Goal: Transaction & Acquisition: Purchase product/service

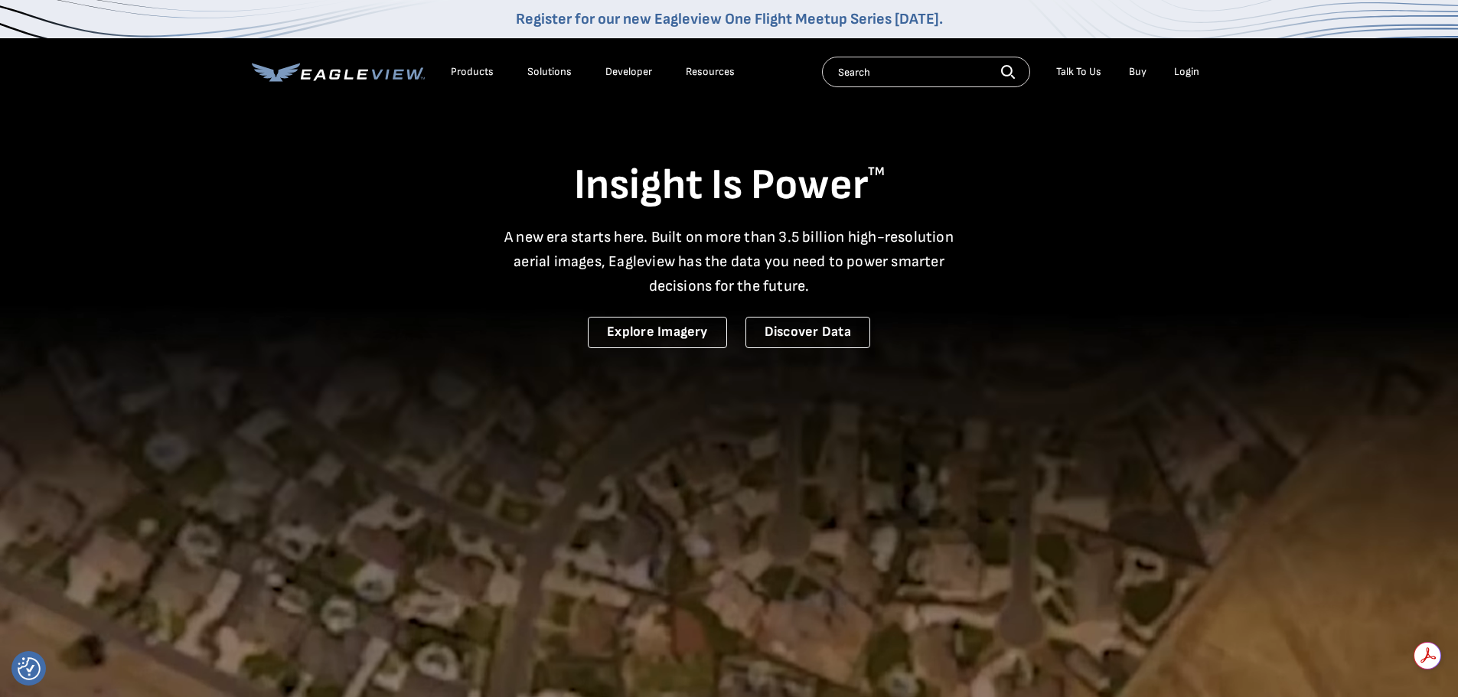
click at [1189, 77] on div "Login" at bounding box center [1186, 72] width 25 height 14
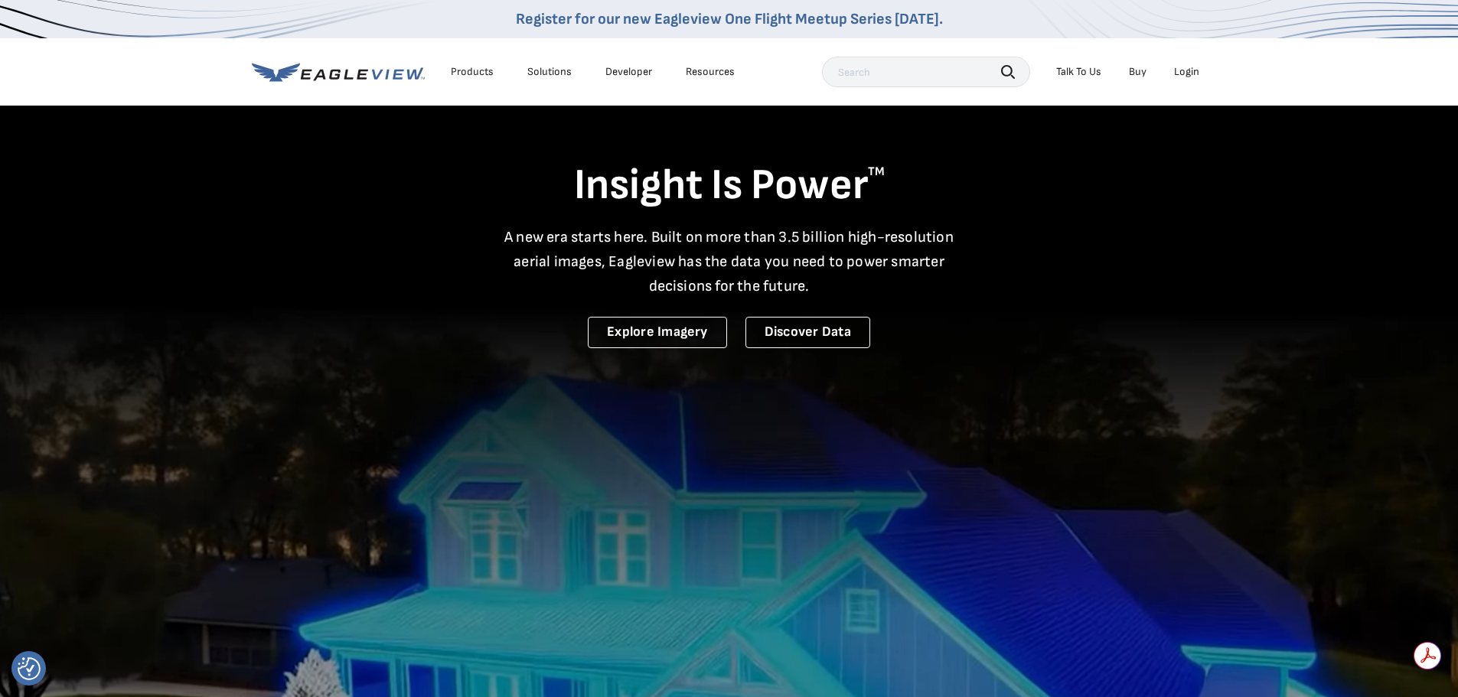
click at [1185, 69] on div "Login" at bounding box center [1186, 72] width 25 height 14
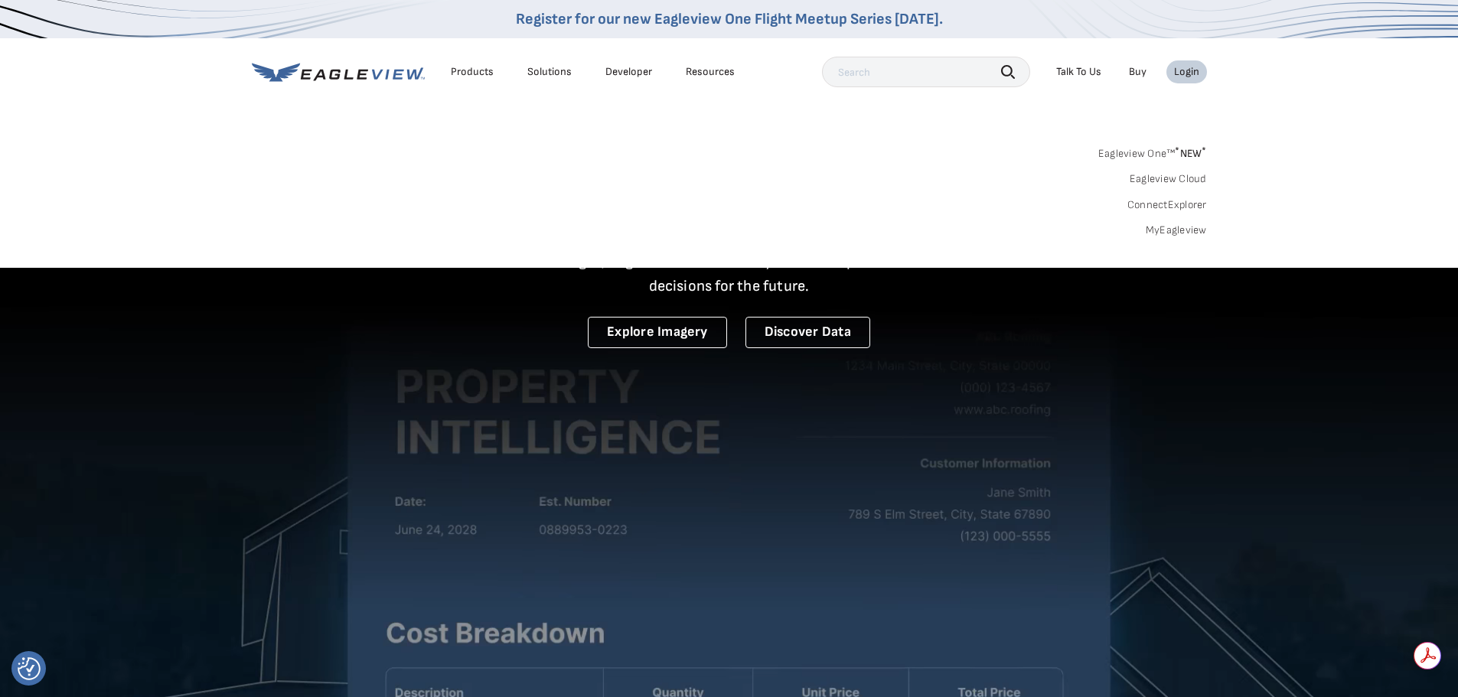
click at [1142, 151] on link "Eagleview One™ * NEW *" at bounding box center [1152, 151] width 109 height 18
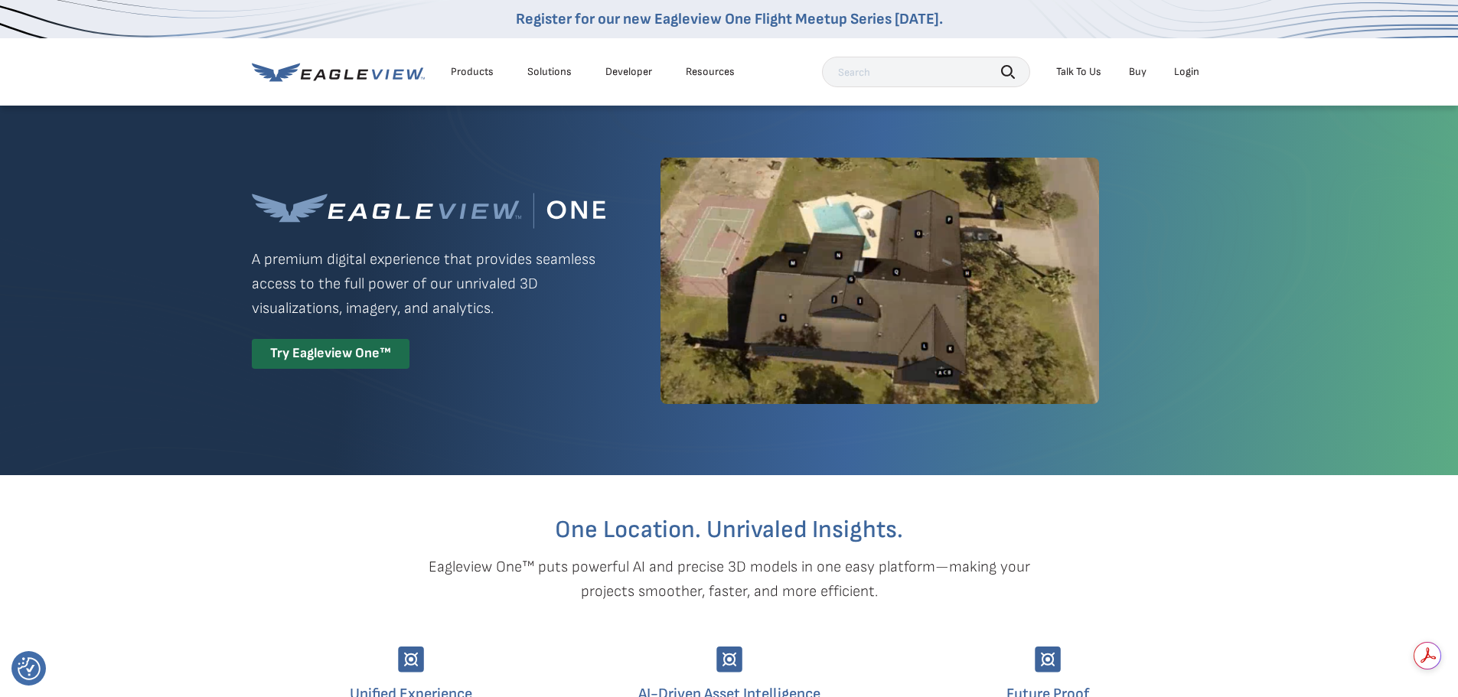
click at [1185, 70] on div "Login" at bounding box center [1186, 72] width 25 height 14
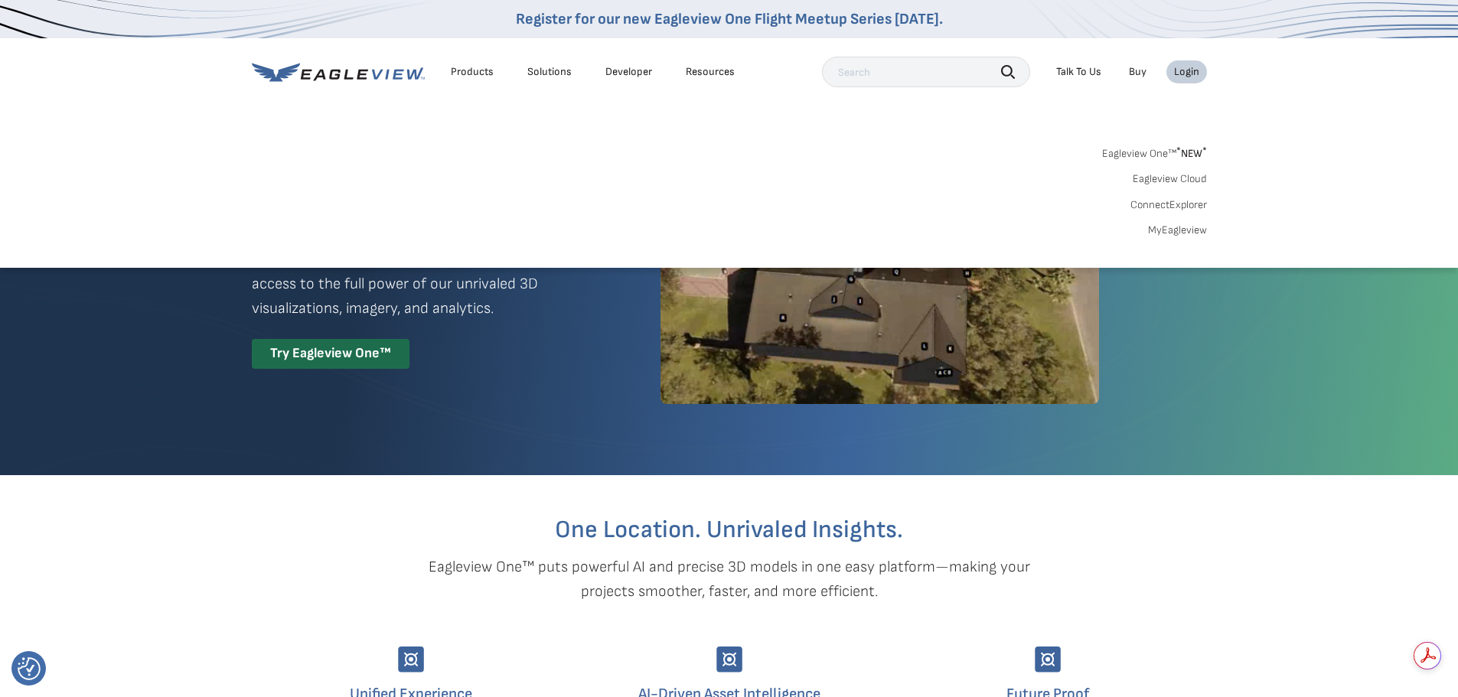
click at [1179, 228] on link "MyEagleview" at bounding box center [1177, 230] width 59 height 14
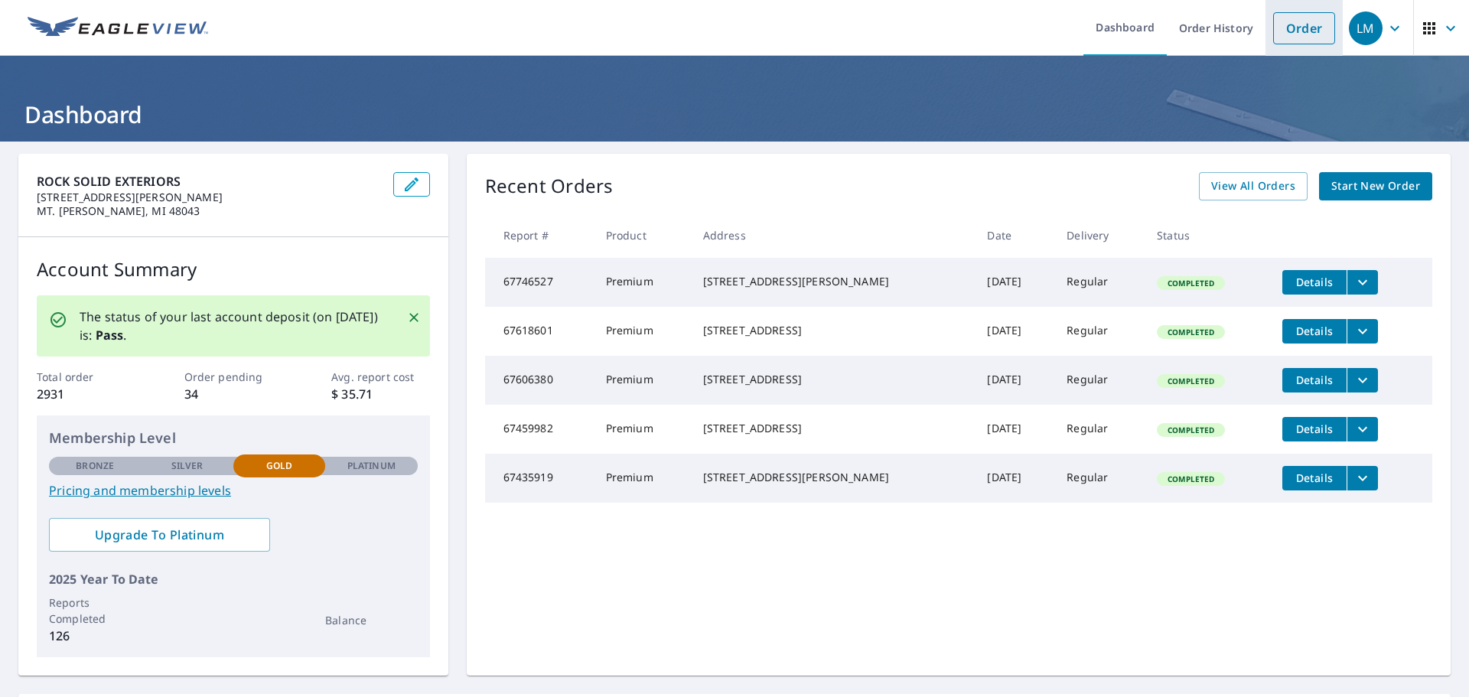
click at [1301, 32] on link "Order" at bounding box center [1305, 28] width 62 height 32
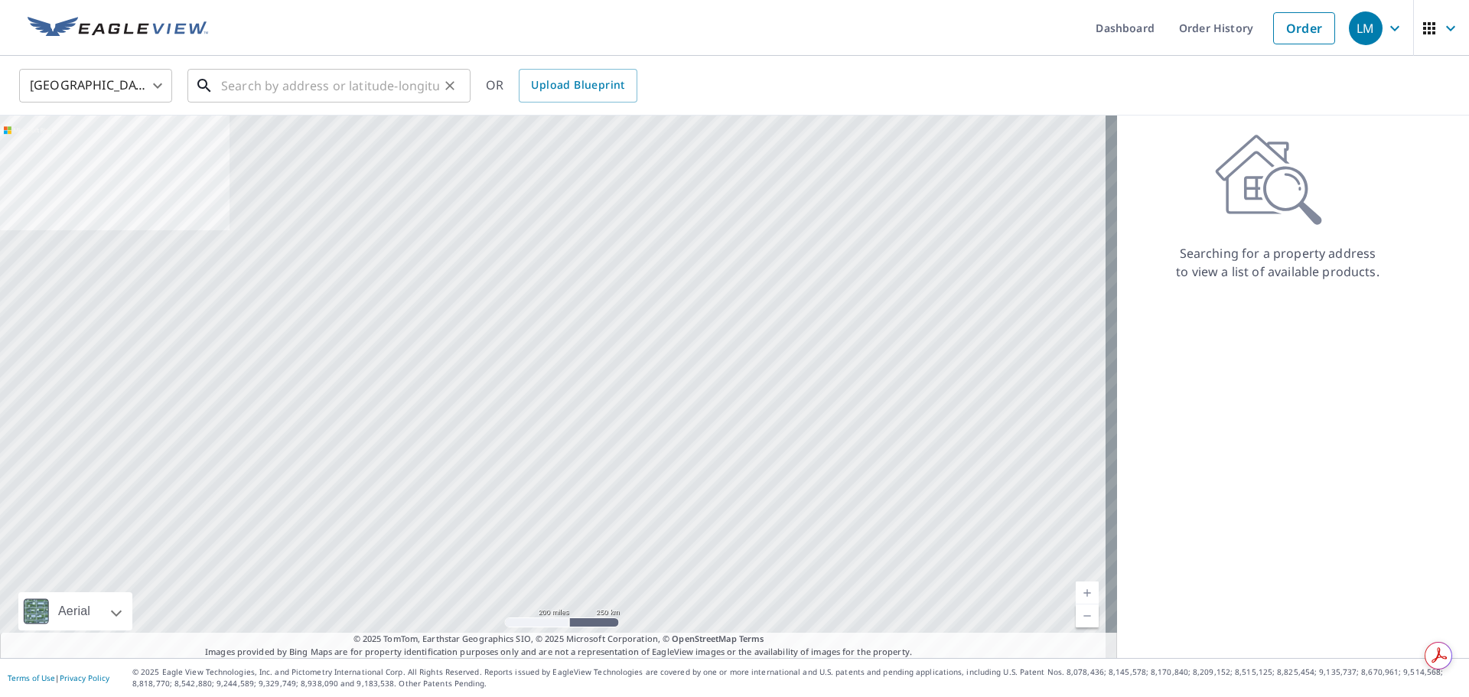
click at [278, 83] on input "text" at bounding box center [330, 85] width 218 height 43
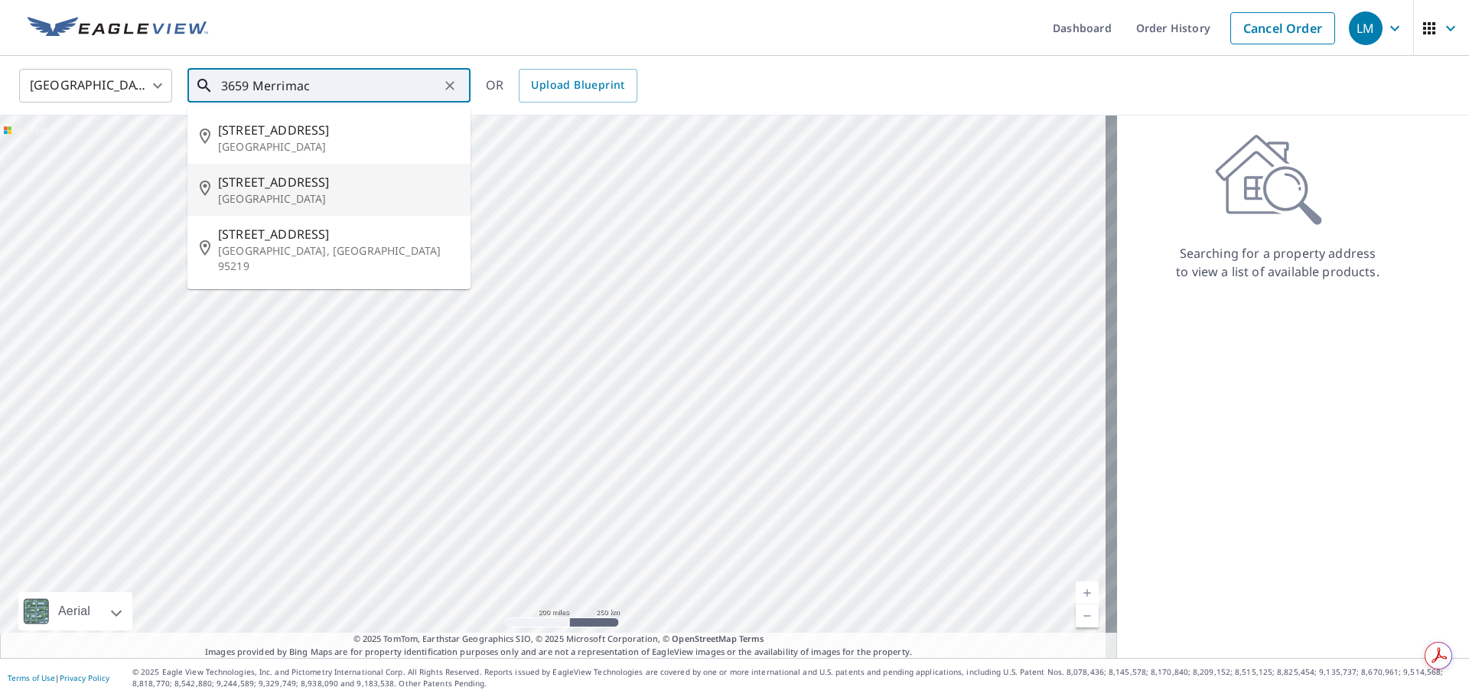
click at [242, 185] on span "[STREET_ADDRESS]" at bounding box center [338, 182] width 240 height 18
type input "[STREET_ADDRESS]"
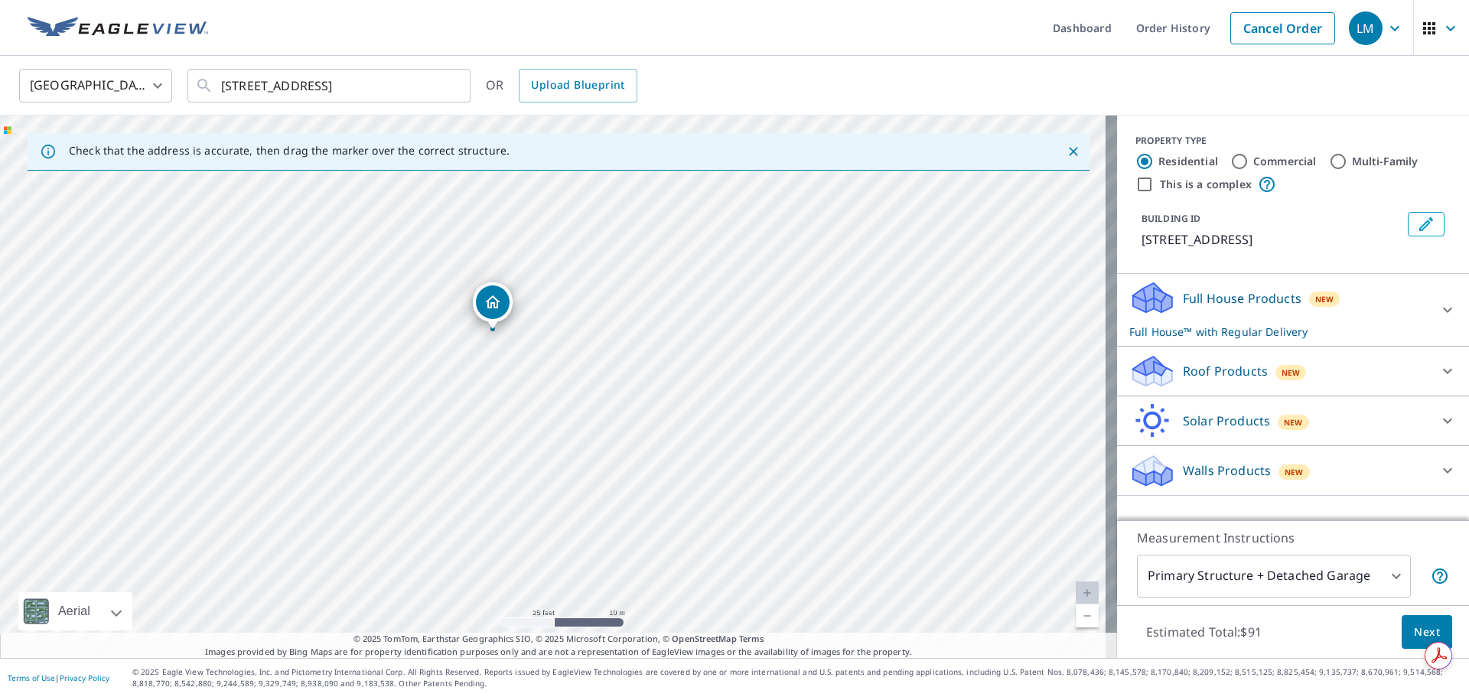
drag, startPoint x: 549, startPoint y: 455, endPoint x: 510, endPoint y: 396, distance: 70.9
click at [510, 396] on div "[STREET_ADDRESS]" at bounding box center [558, 387] width 1117 height 543
click at [1214, 390] on div "Roof Products New" at bounding box center [1280, 372] width 300 height 36
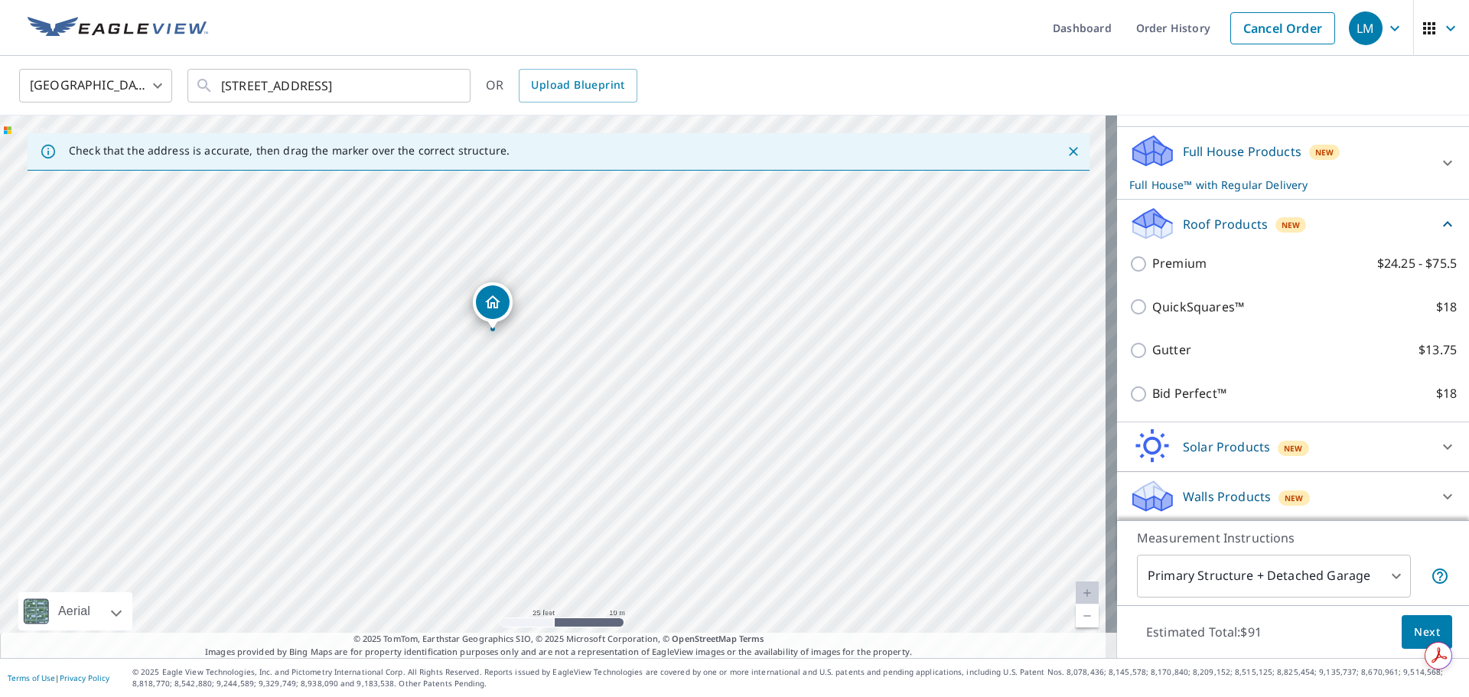
scroll to position [153, 0]
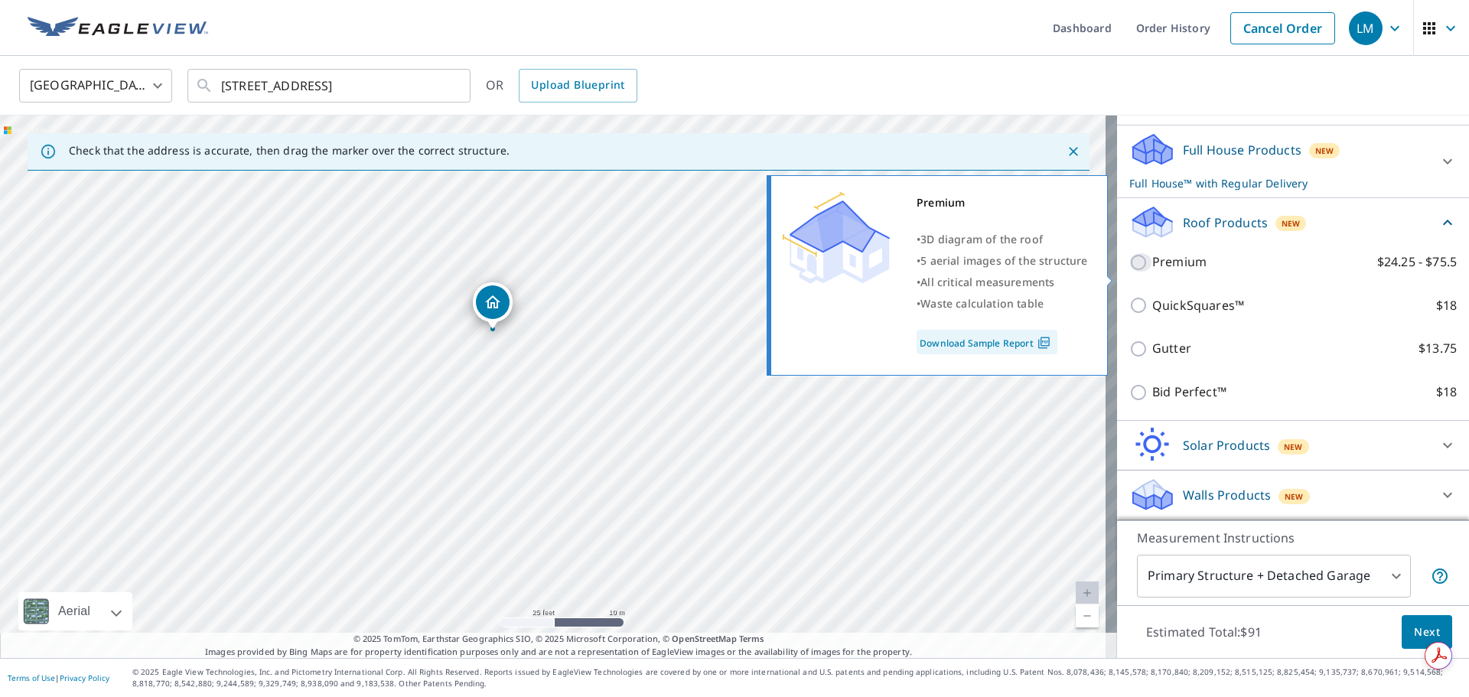
click at [1130, 272] on input "Premium $24.25 - $75.5" at bounding box center [1141, 262] width 23 height 18
checkbox input "true"
checkbox input "false"
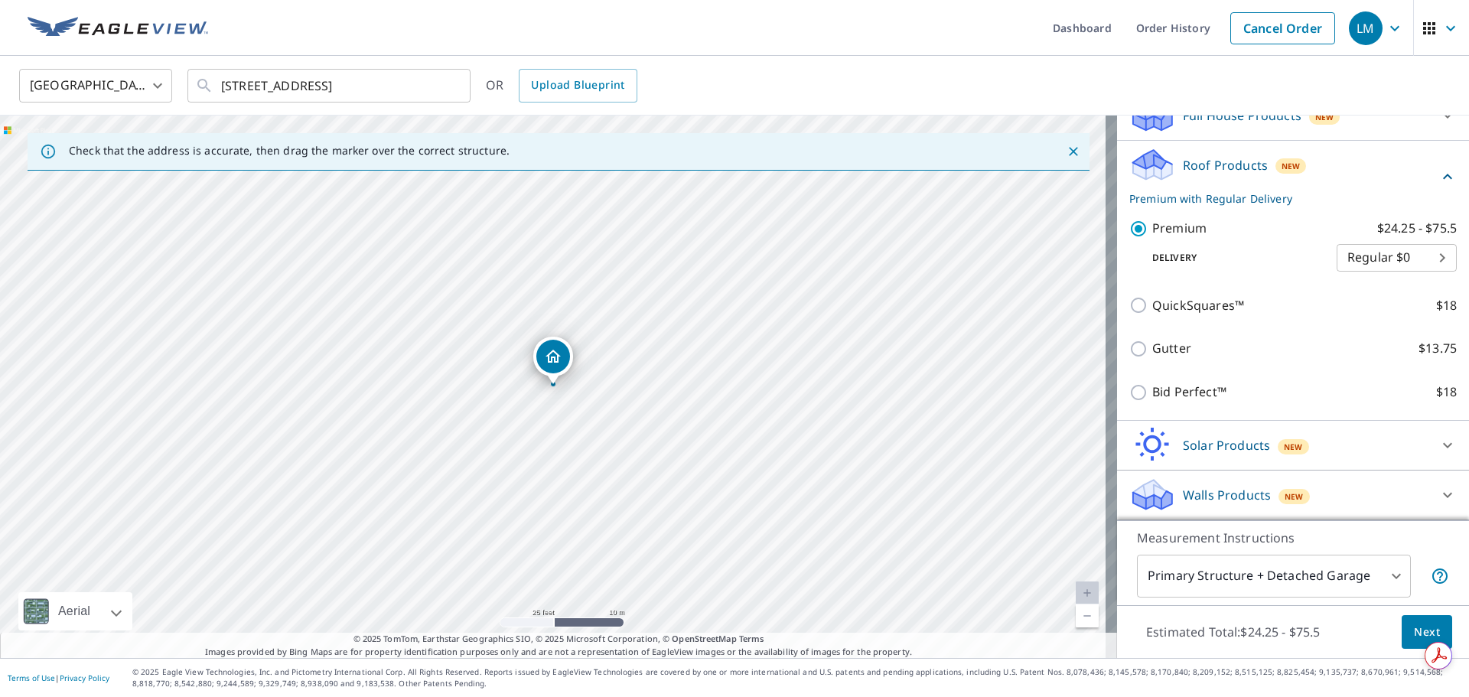
scroll to position [201, 0]
click at [1419, 624] on span "Next" at bounding box center [1427, 632] width 26 height 19
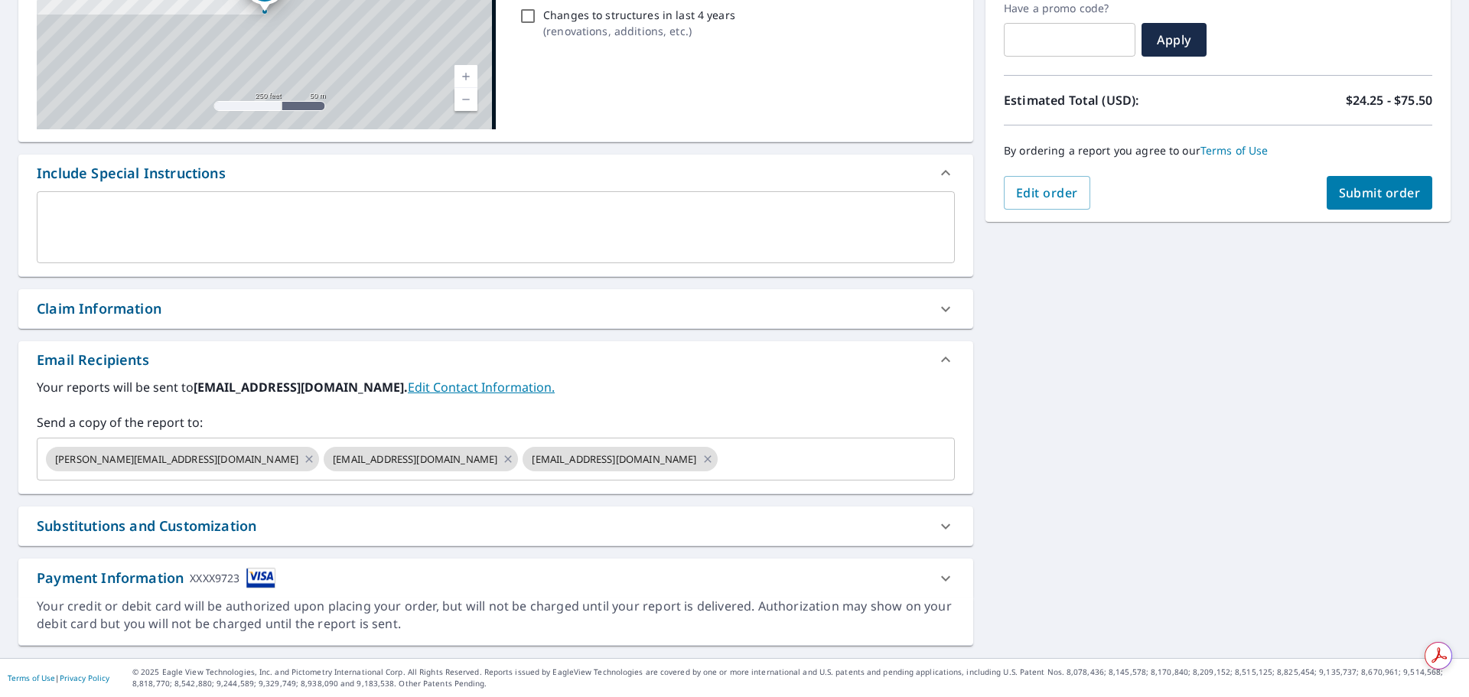
scroll to position [266, 0]
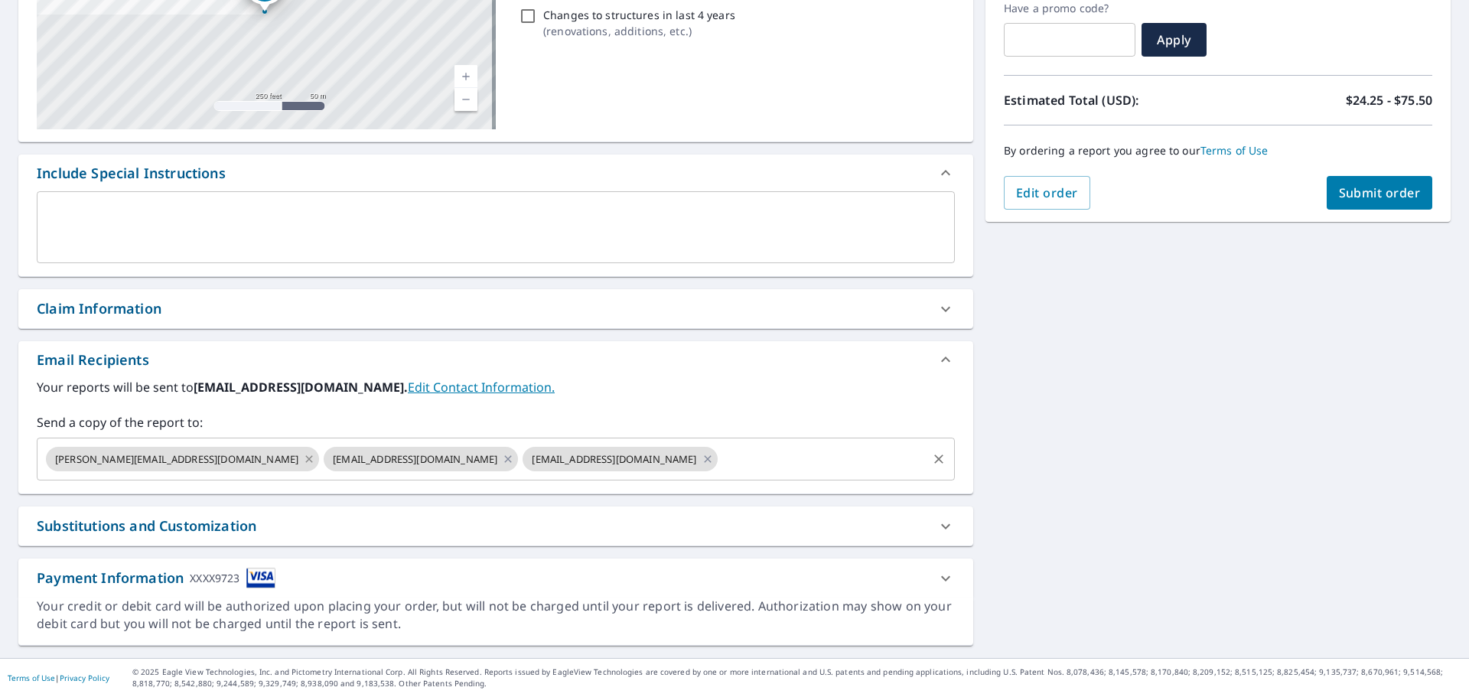
click at [303, 458] on icon at bounding box center [309, 459] width 12 height 17
click at [433, 458] on icon at bounding box center [429, 458] width 7 height 7
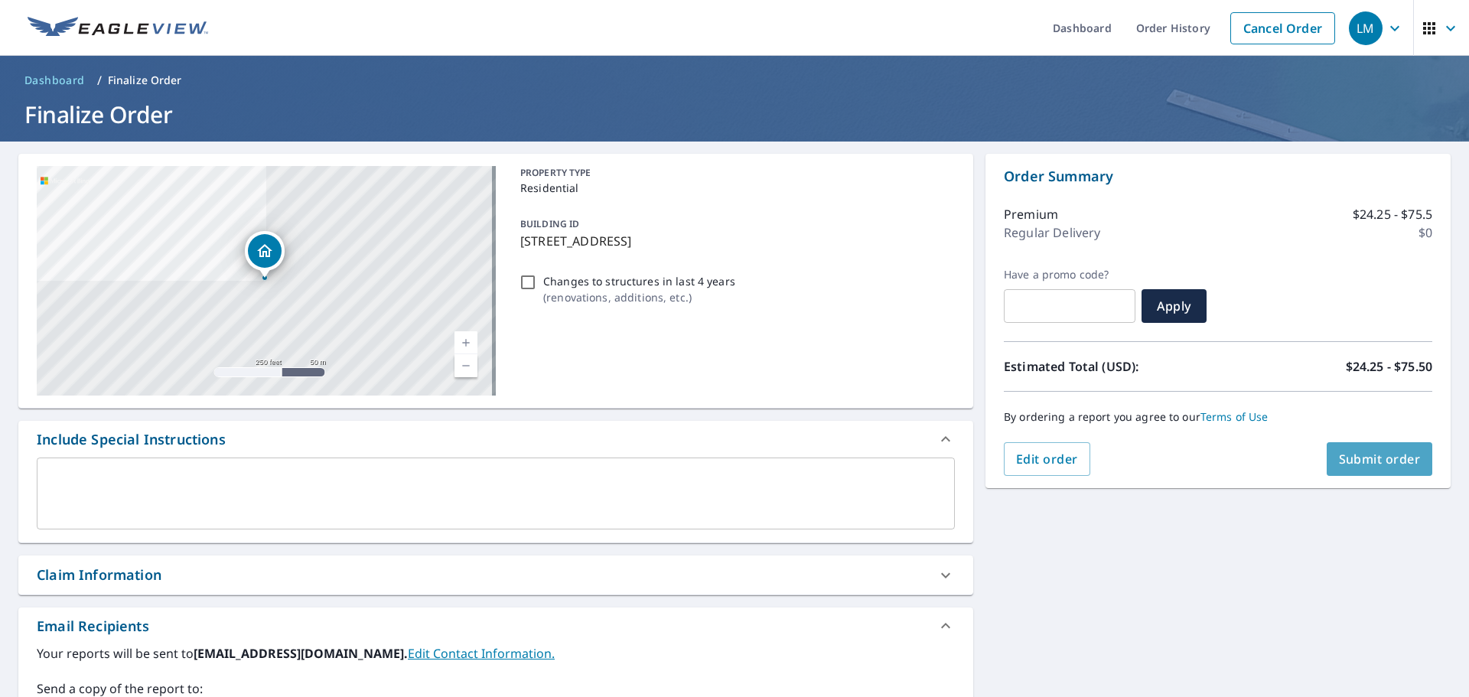
click at [1371, 453] on span "Submit order" at bounding box center [1380, 459] width 82 height 17
checkbox input "true"
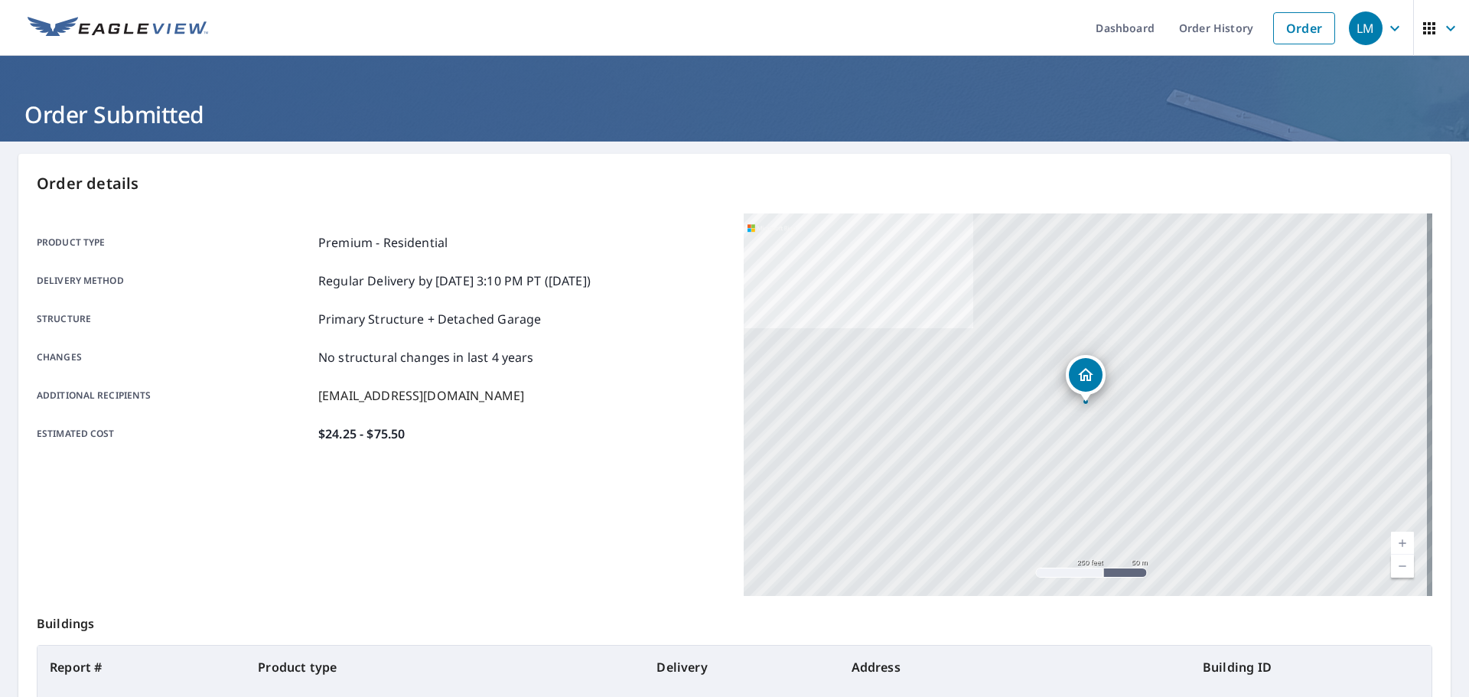
drag, startPoint x: 1294, startPoint y: 11, endPoint x: 804, endPoint y: 54, distance: 492.4
click at [1294, 12] on link "Order" at bounding box center [1305, 28] width 62 height 32
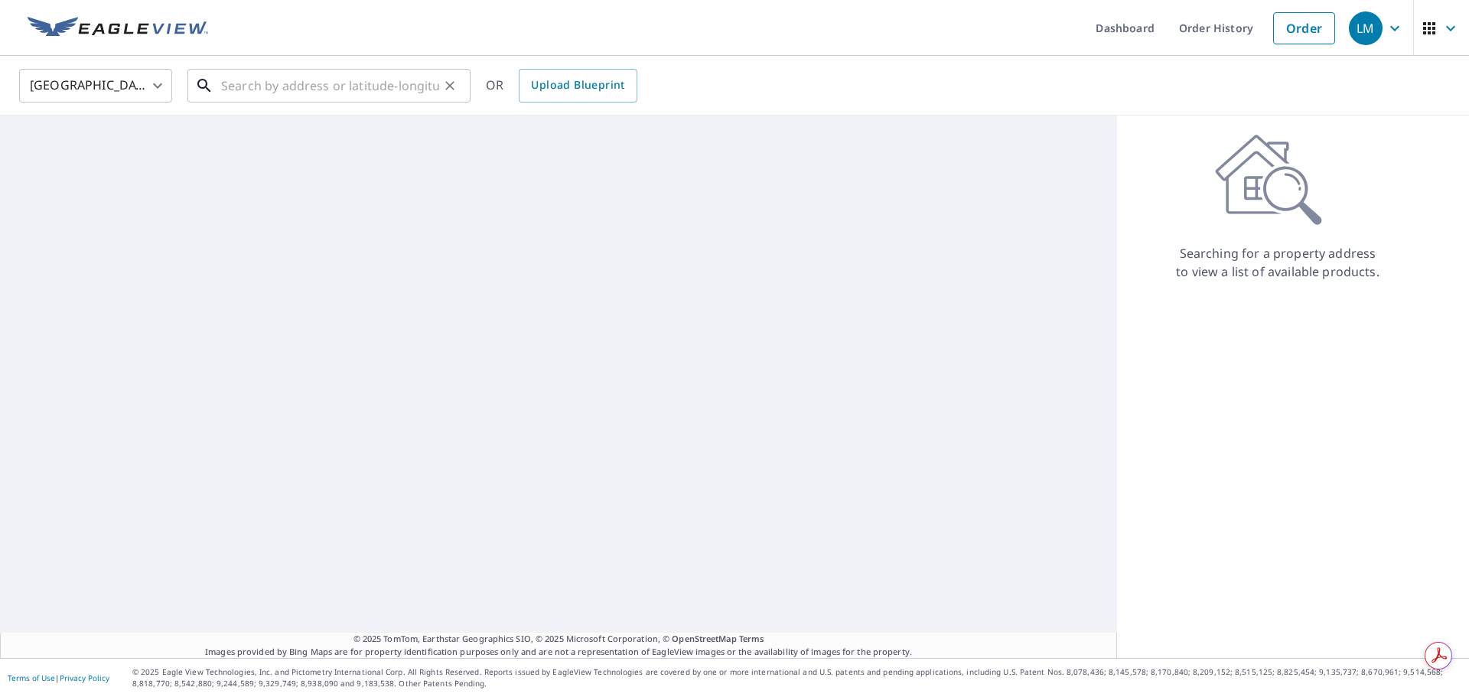
click at [292, 87] on input "text" at bounding box center [330, 85] width 218 height 43
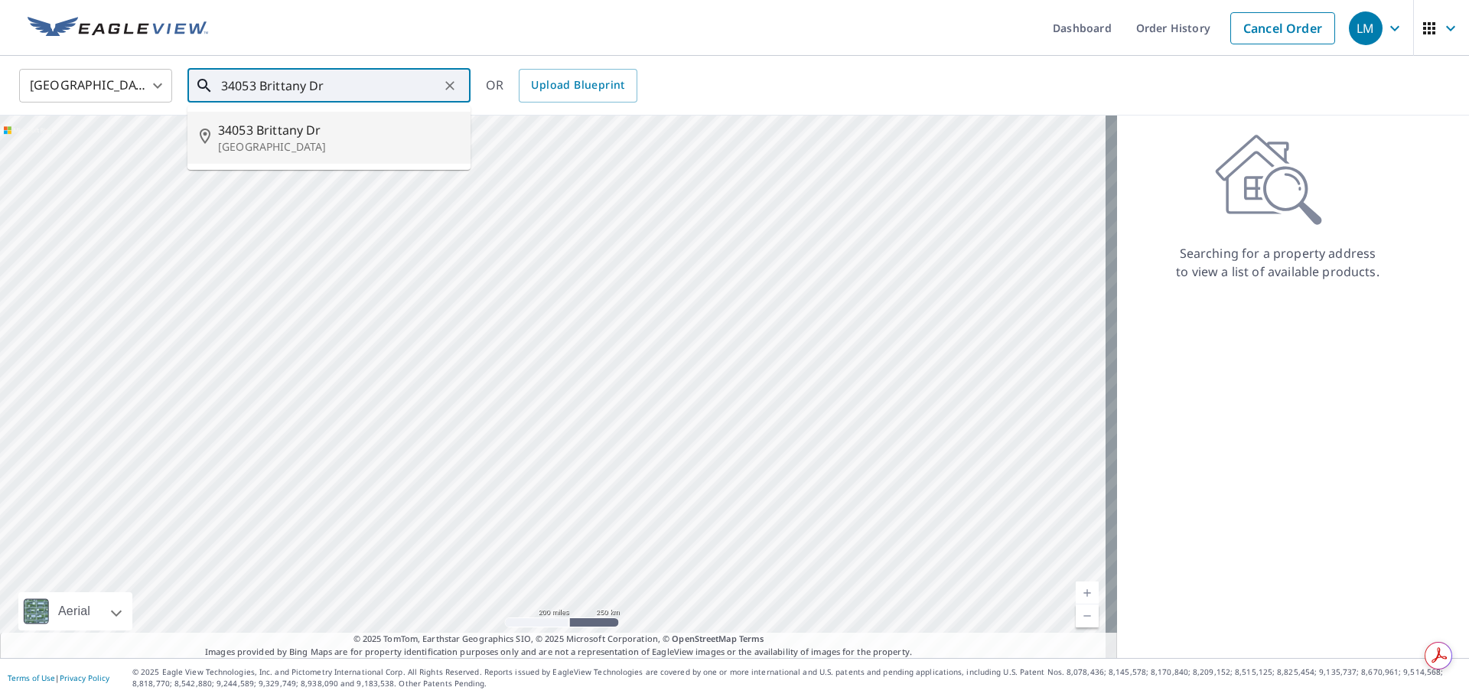
click at [314, 137] on span "34053 Brittany Dr" at bounding box center [338, 130] width 240 height 18
type input "[STREET_ADDRESS][PERSON_NAME]"
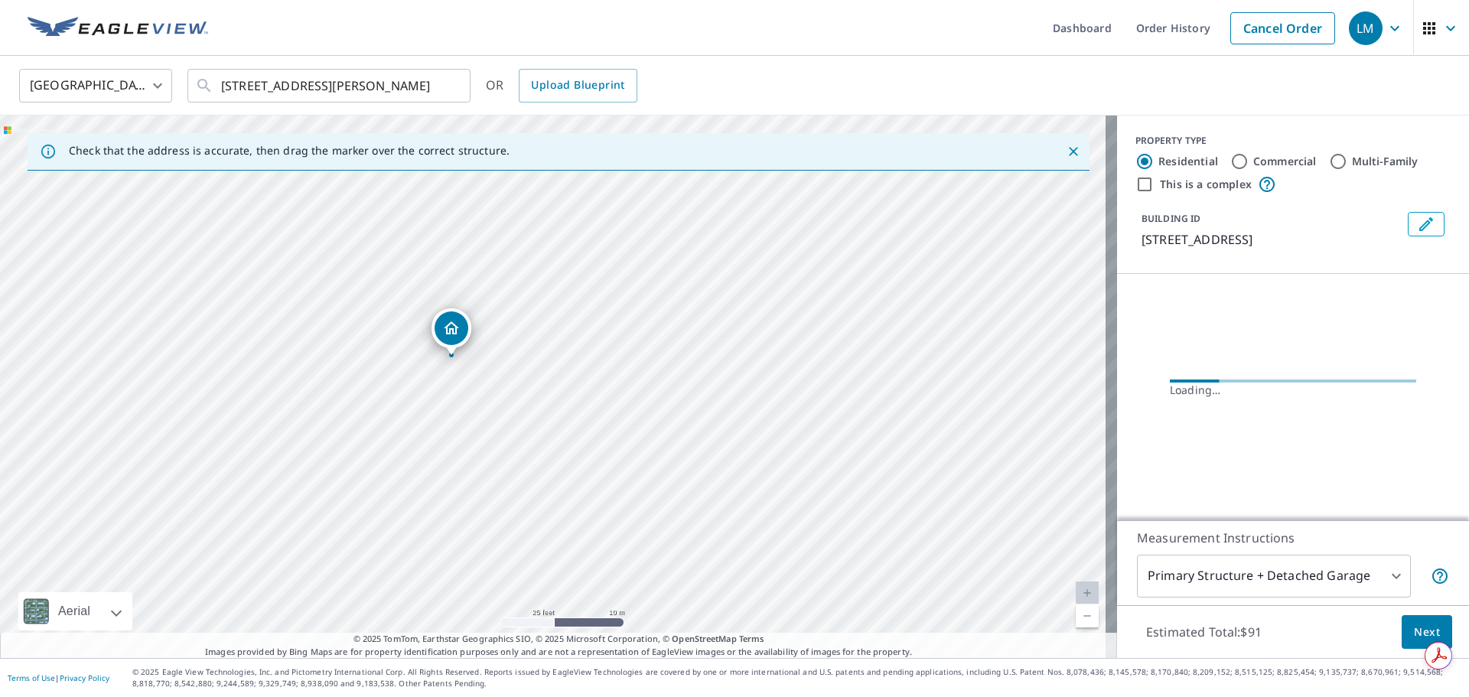
drag, startPoint x: 405, startPoint y: 475, endPoint x: 460, endPoint y: 429, distance: 71.2
click at [460, 429] on div "[STREET_ADDRESS][PERSON_NAME]" at bounding box center [558, 387] width 1117 height 543
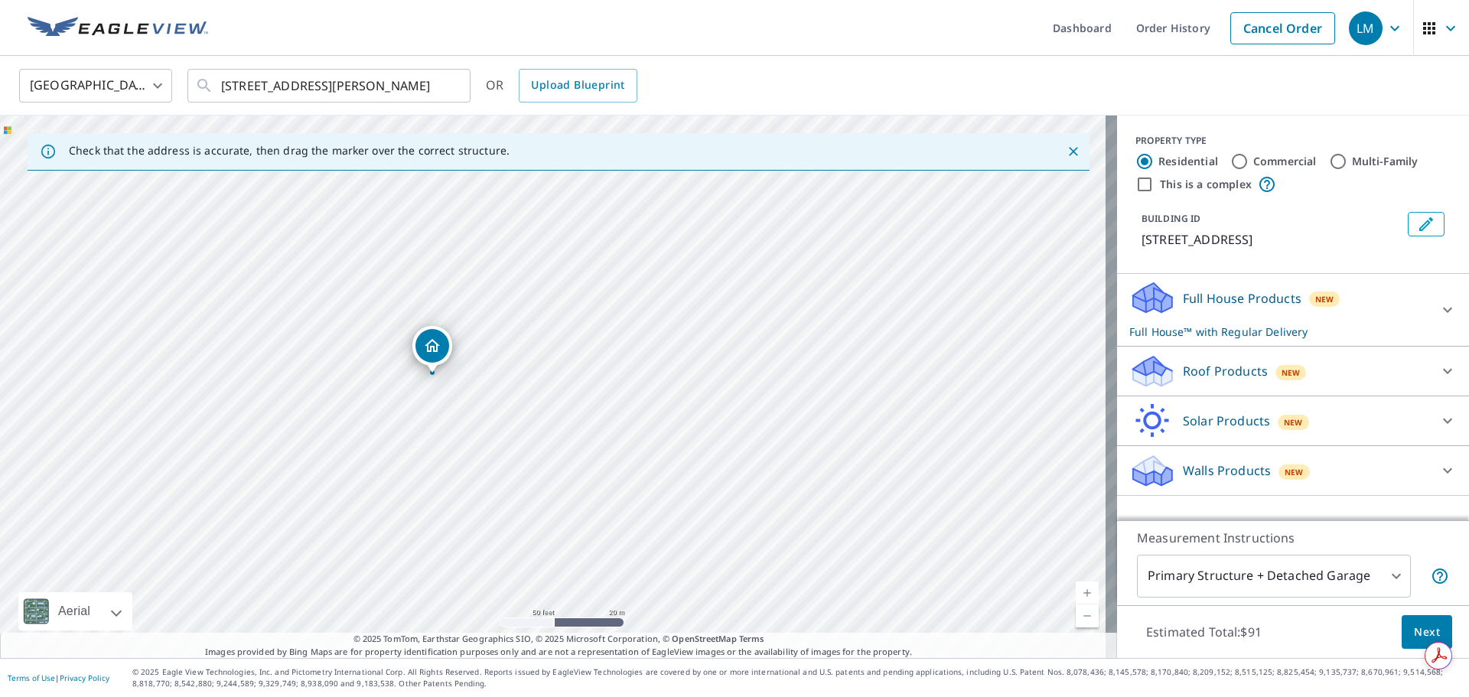
drag, startPoint x: 573, startPoint y: 442, endPoint x: 484, endPoint y: 423, distance: 91.4
click at [484, 423] on div "[STREET_ADDRESS][PERSON_NAME]" at bounding box center [558, 387] width 1117 height 543
click at [1430, 328] on div at bounding box center [1448, 310] width 37 height 37
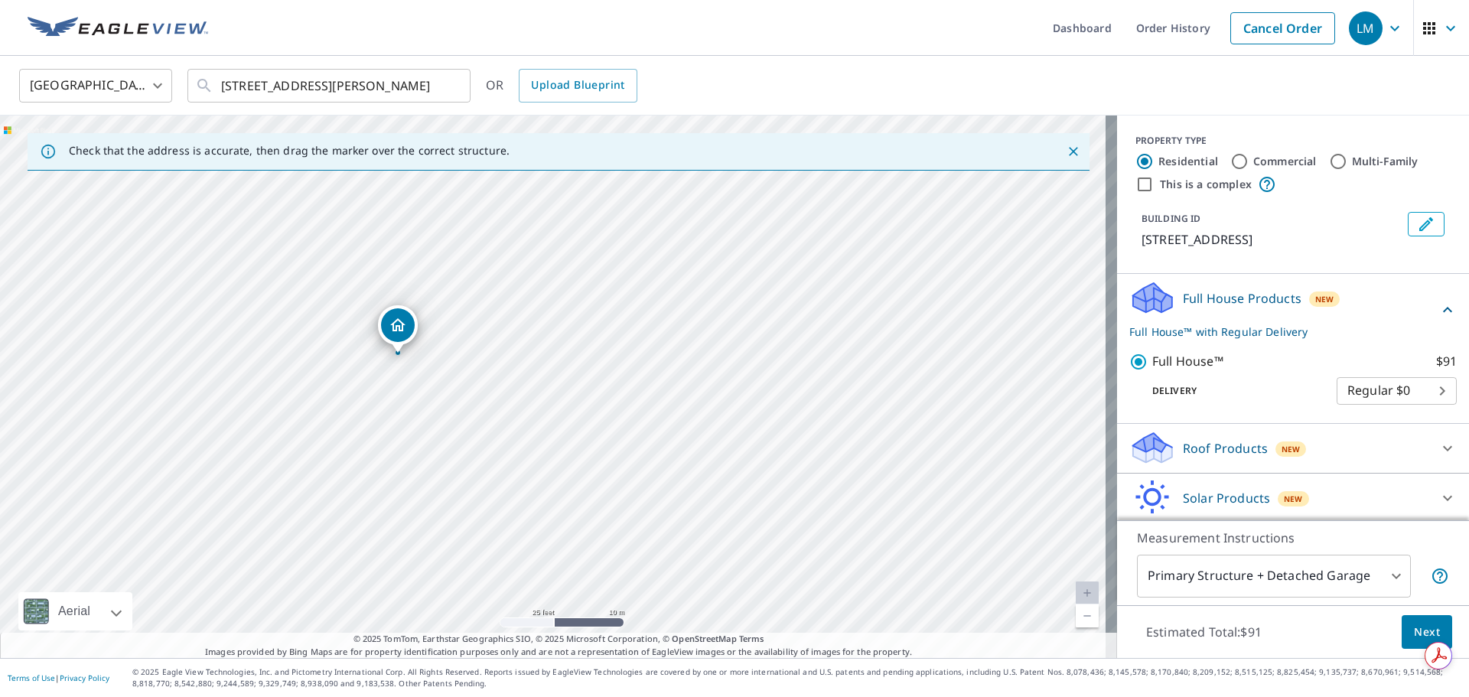
scroll to position [71, 0]
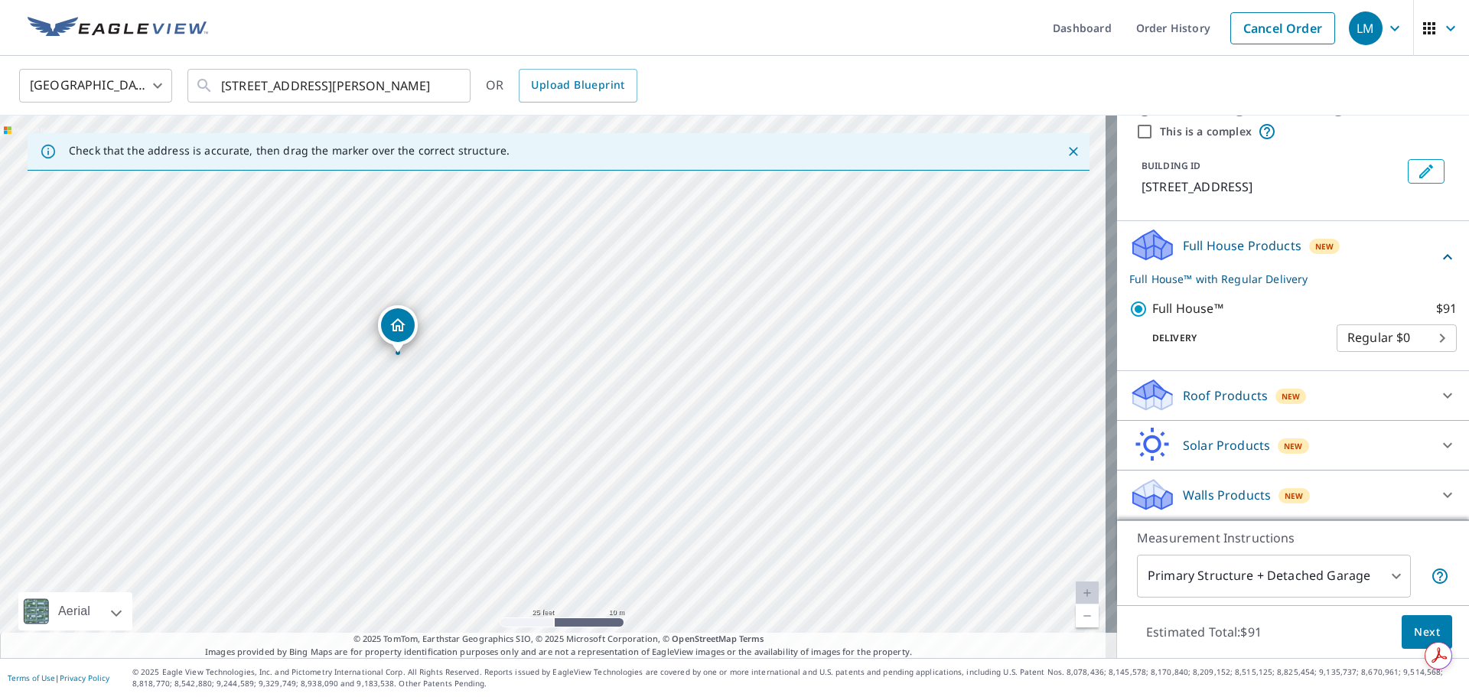
click at [1276, 395] on div "New" at bounding box center [1291, 396] width 31 height 15
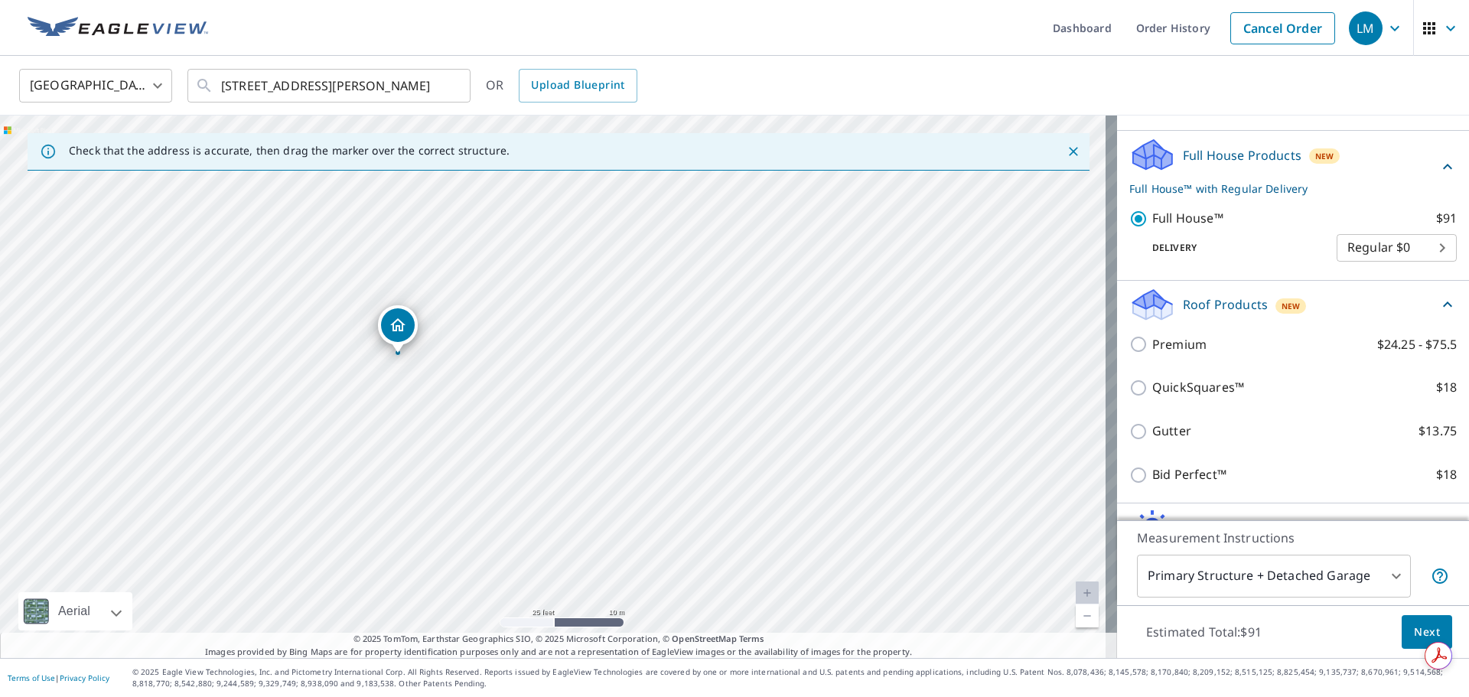
scroll to position [224, 0]
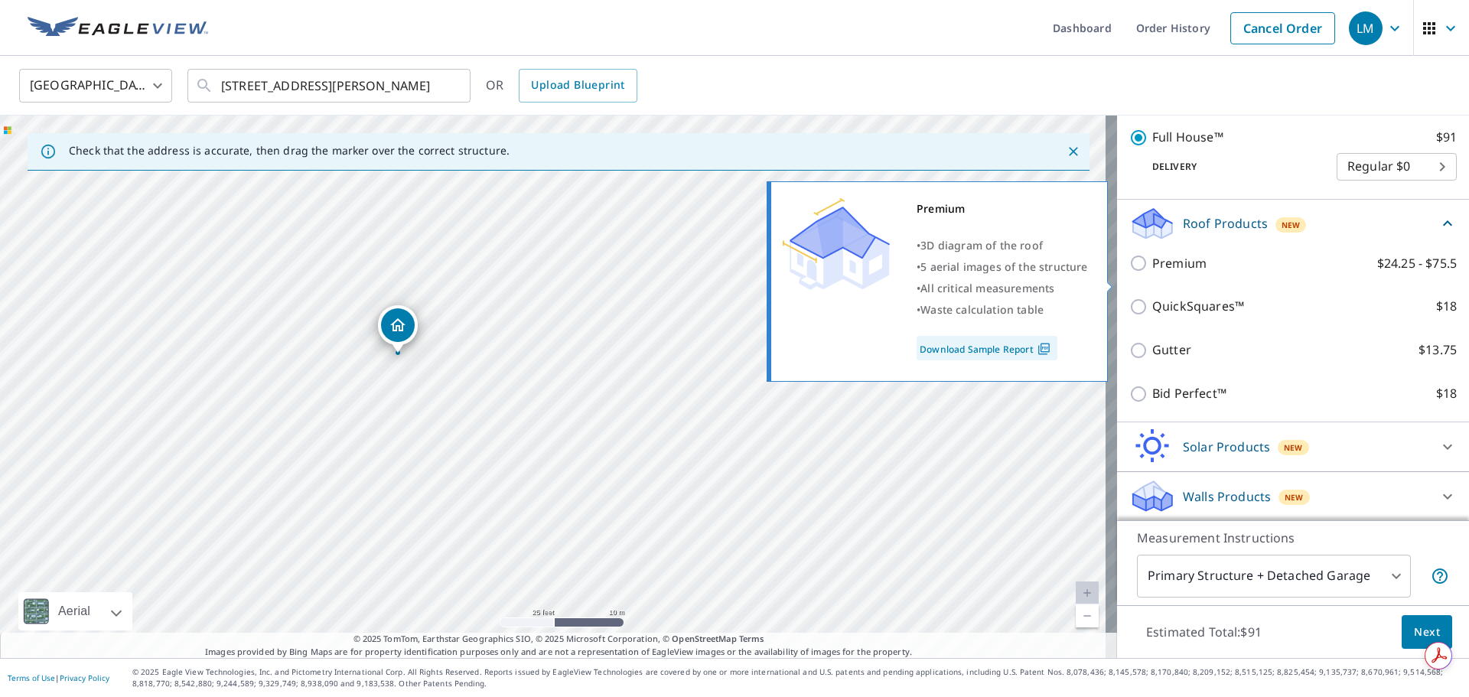
click at [1130, 272] on input "Premium $24.25 - $75.5" at bounding box center [1141, 263] width 23 height 18
checkbox input "true"
checkbox input "false"
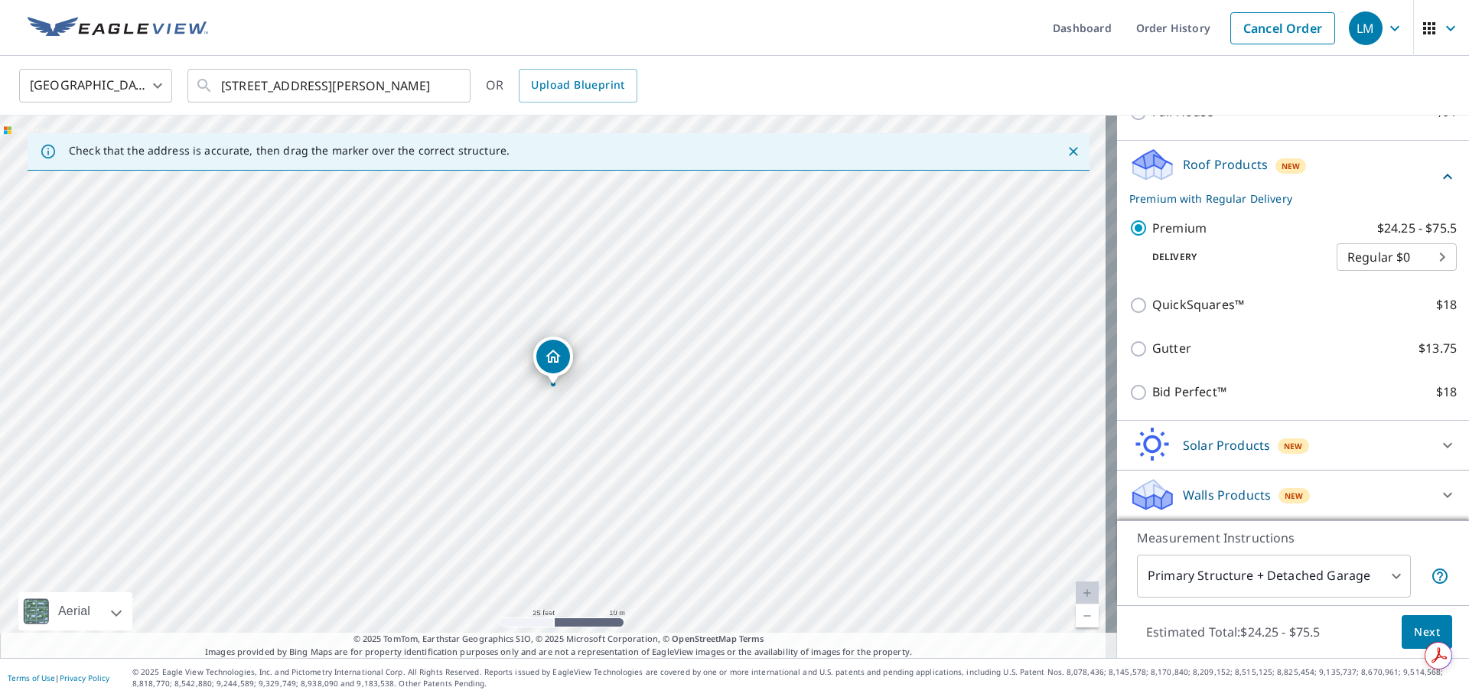
scroll to position [244, 0]
click at [1416, 624] on span "Next" at bounding box center [1427, 632] width 26 height 19
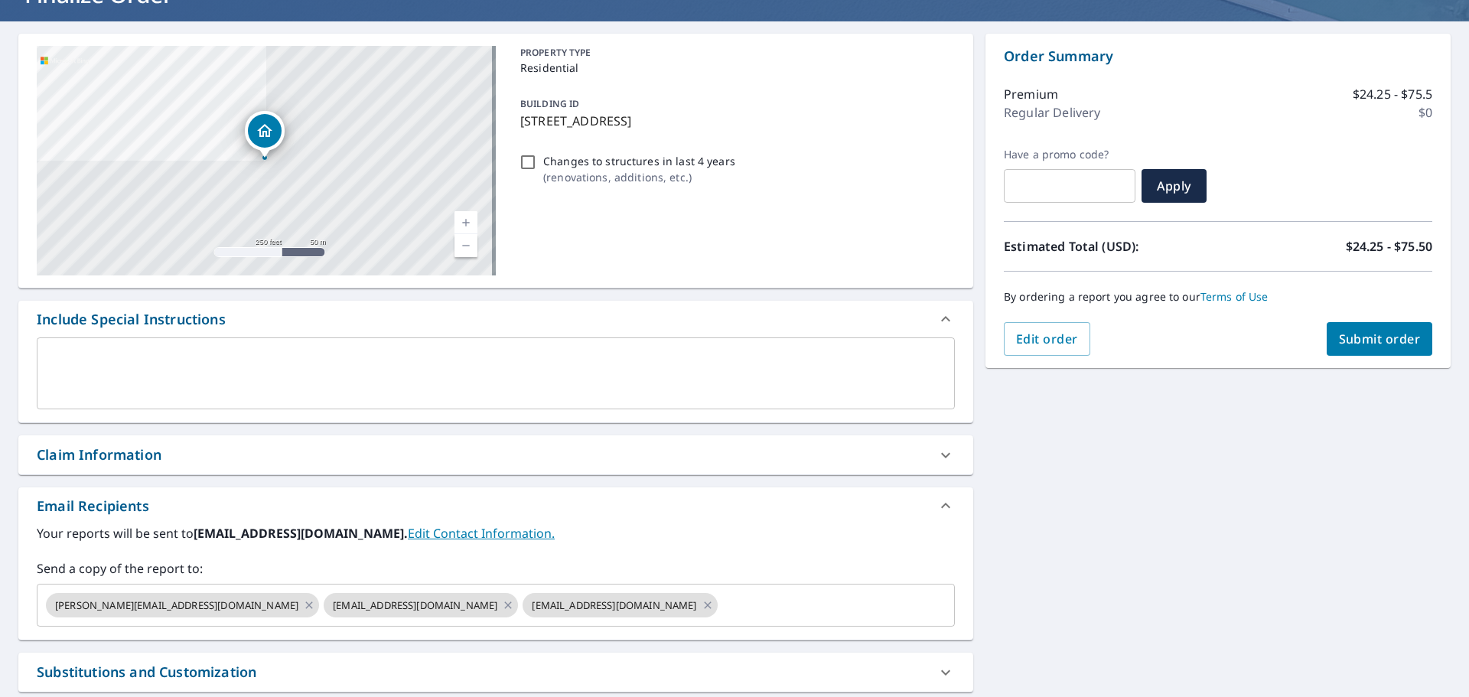
scroll to position [266, 0]
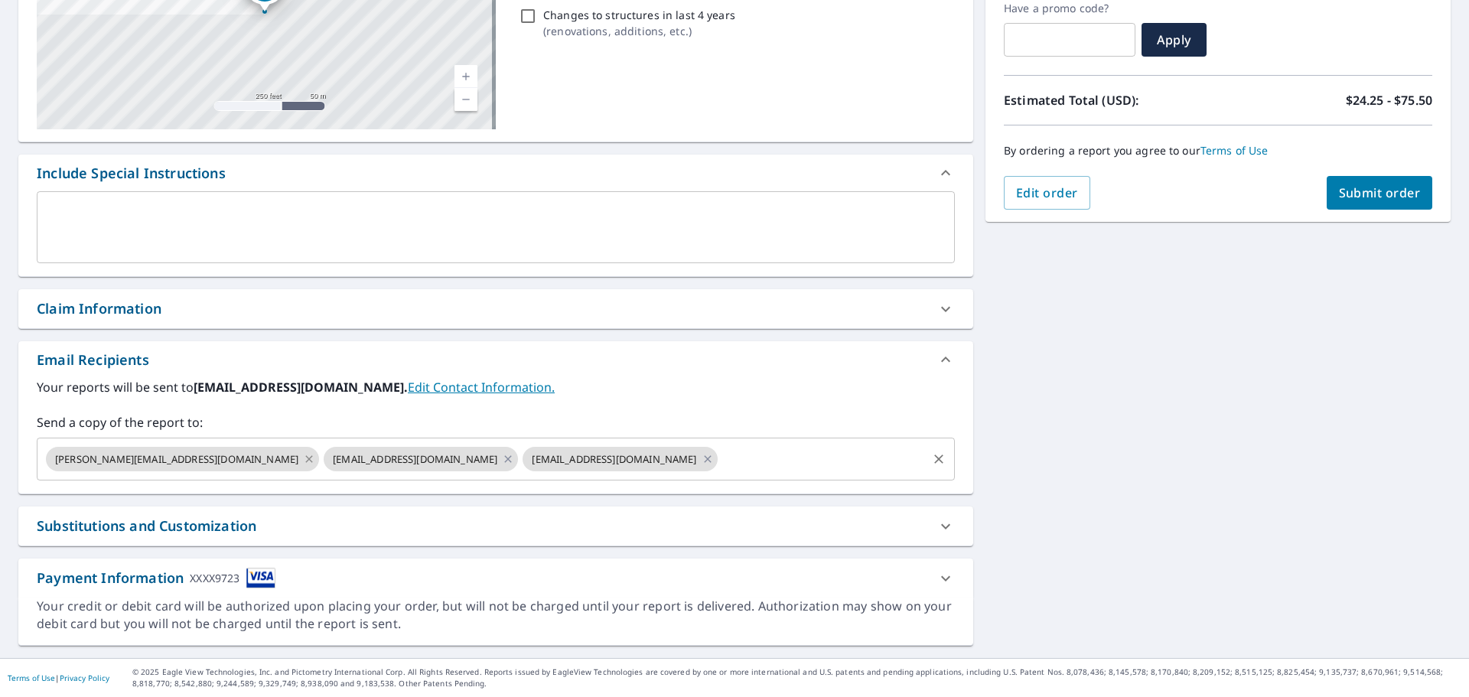
click at [305, 457] on icon at bounding box center [308, 458] width 7 height 7
click at [435, 459] on icon at bounding box center [429, 459] width 12 height 17
click at [1369, 188] on span "Submit order" at bounding box center [1380, 192] width 82 height 17
checkbox input "true"
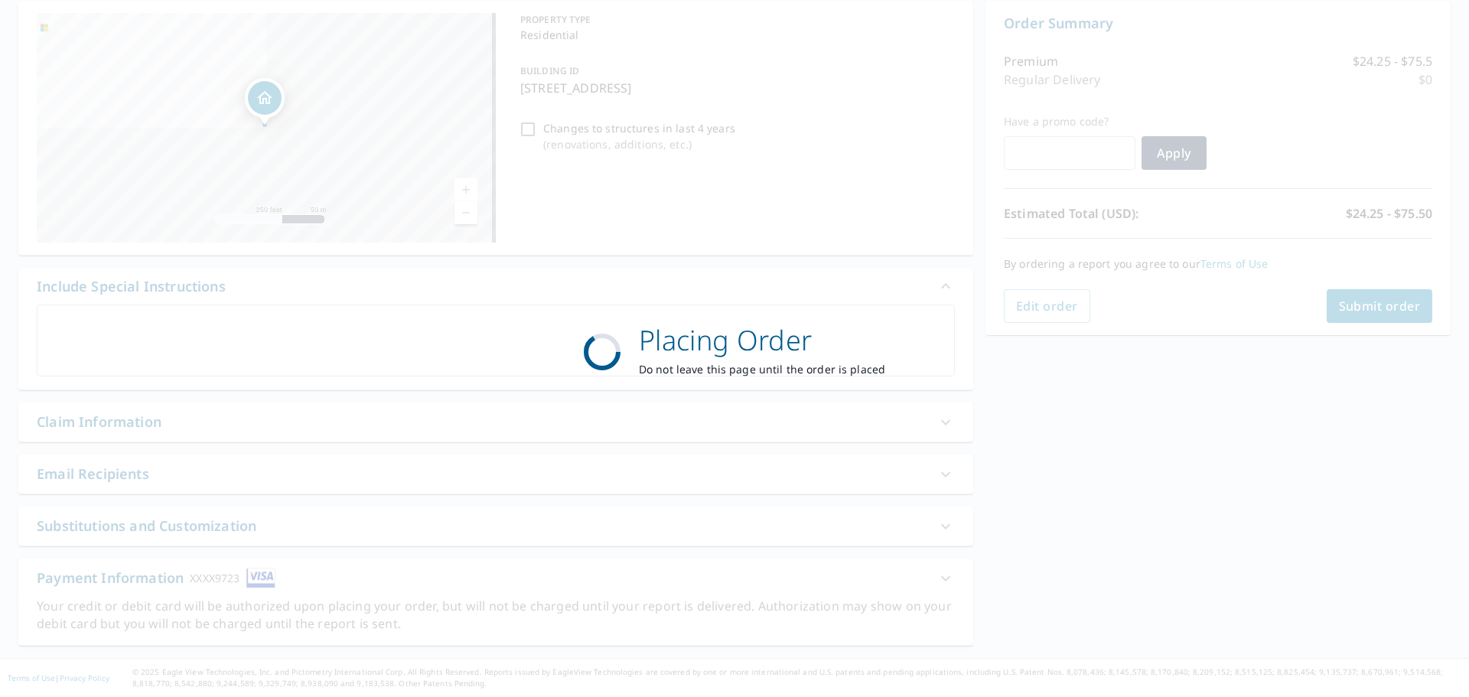
scroll to position [153, 0]
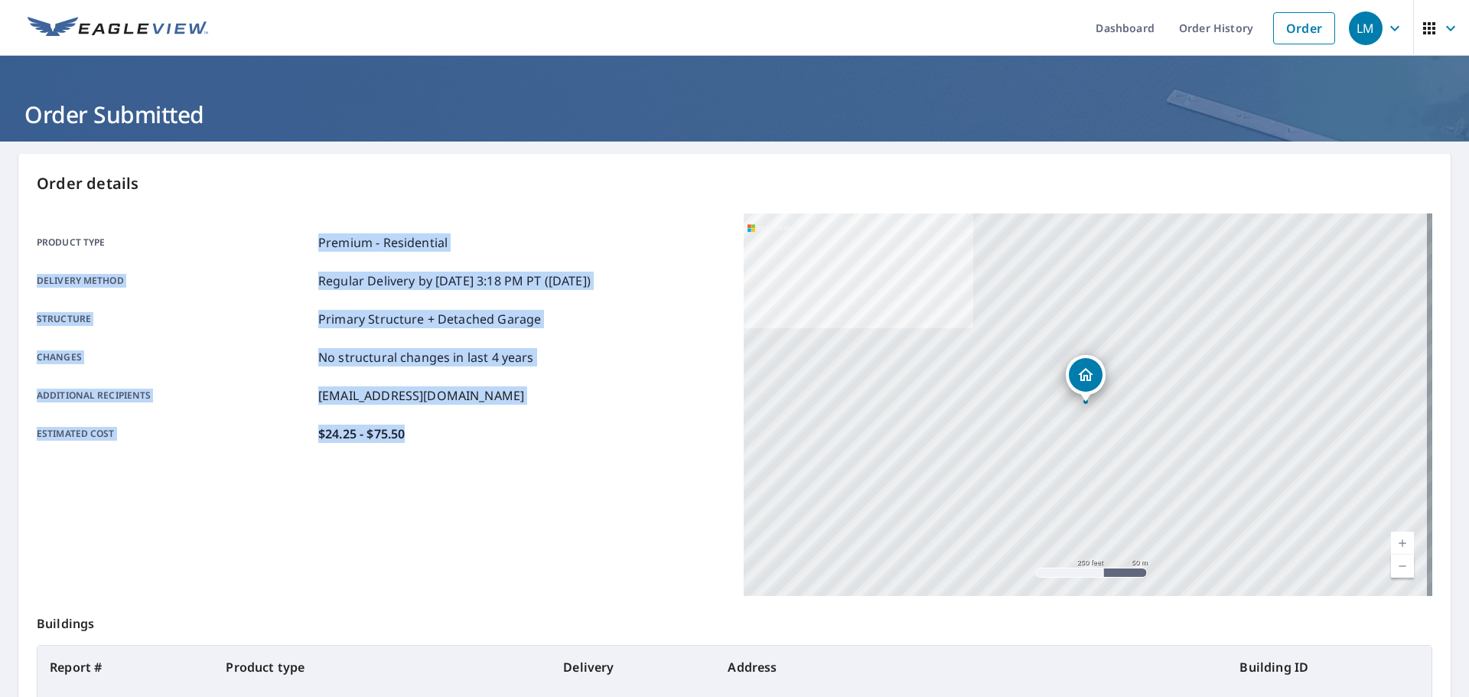
drag, startPoint x: 221, startPoint y: 209, endPoint x: 475, endPoint y: 455, distance: 353.4
click at [475, 455] on div "Order details Product type Premium - Residential Delivery method Regular Delive…" at bounding box center [734, 502] width 1433 height 696
click at [527, 475] on div "Product type Premium - Residential Delivery method Regular Delivery by [DATE] 3…" at bounding box center [381, 405] width 689 height 383
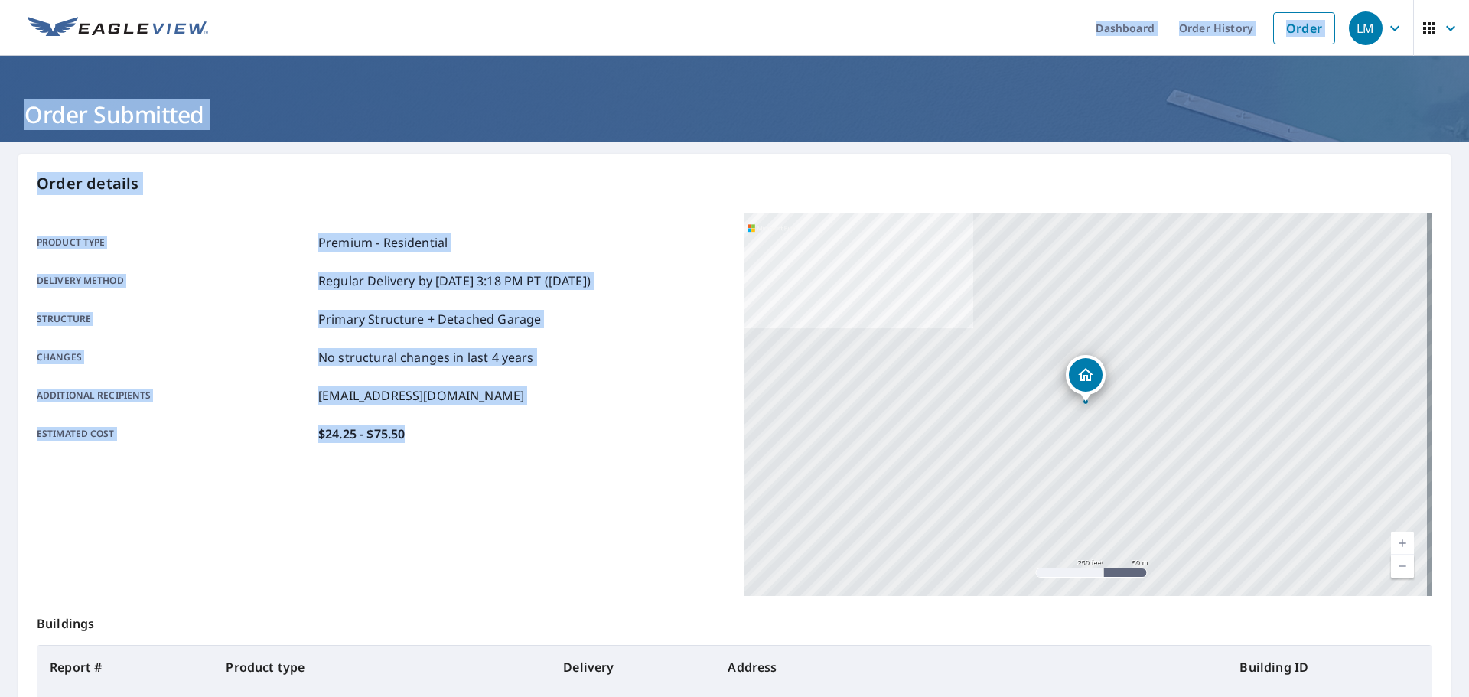
drag, startPoint x: 306, startPoint y: 441, endPoint x: -51, endPoint y: 187, distance: 438.5
click at [0, 187] on html "LM LM Dashboard Order History Order LM Order Submitted Order details Product ty…" at bounding box center [734, 348] width 1469 height 697
click at [494, 470] on div "Product type Premium - Residential Delivery method Regular Delivery by [DATE] 3…" at bounding box center [381, 405] width 689 height 383
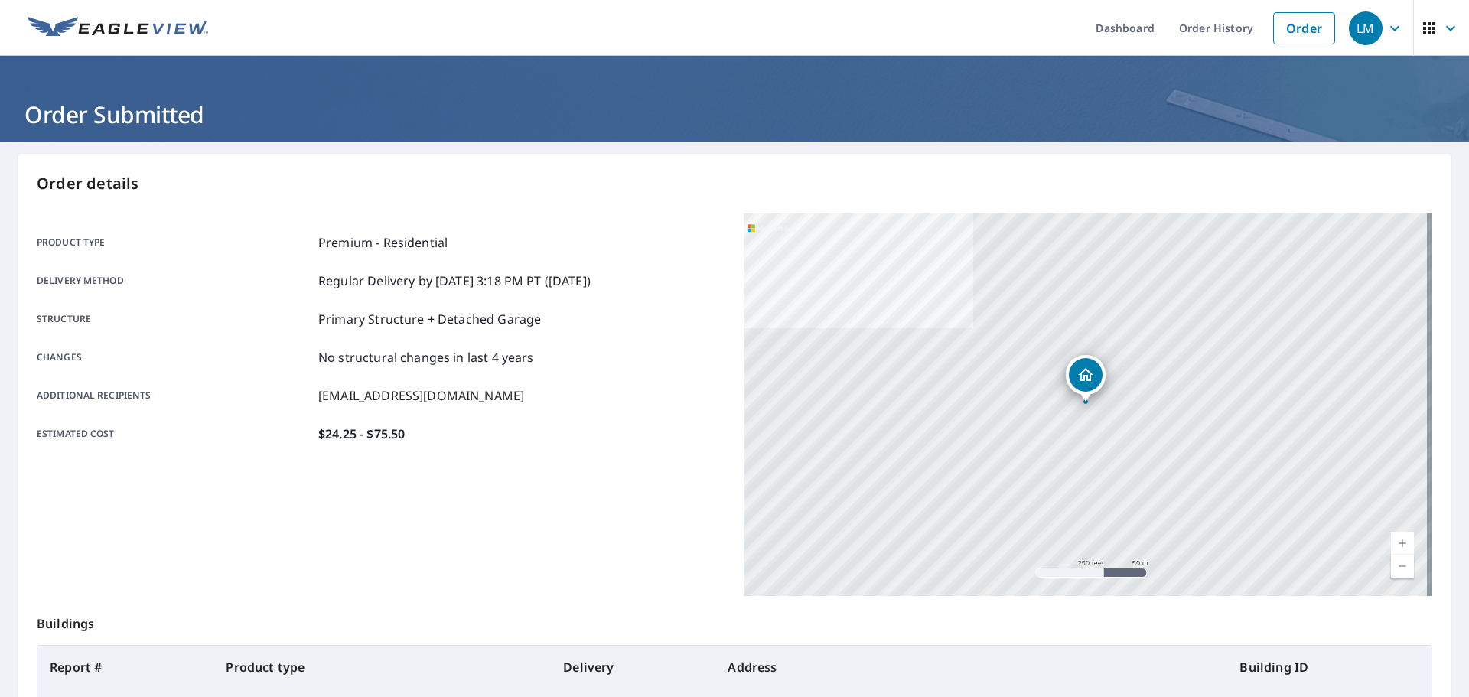
click at [1113, 65] on header "Order Submitted" at bounding box center [734, 99] width 1469 height 86
